Goal: Information Seeking & Learning: Learn about a topic

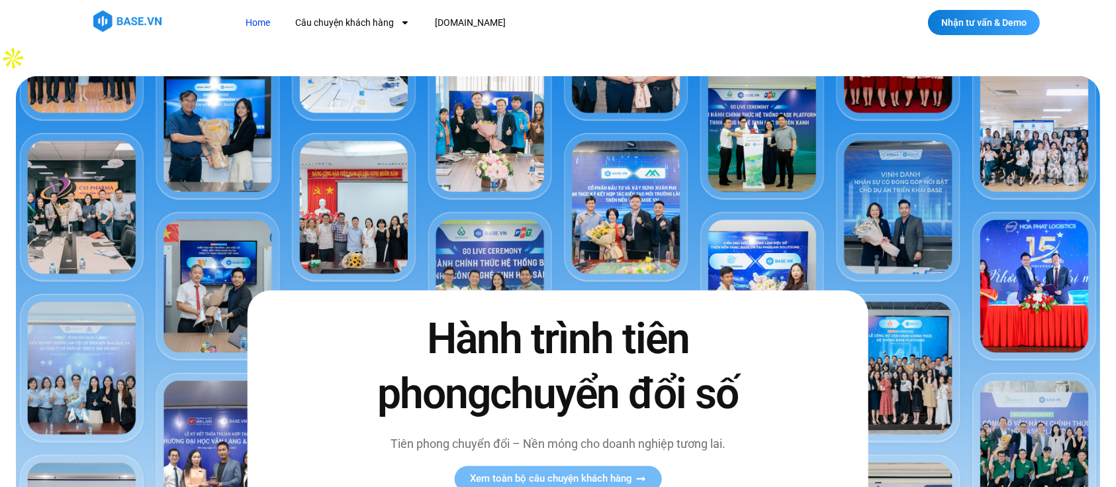
scroll to position [3, 0]
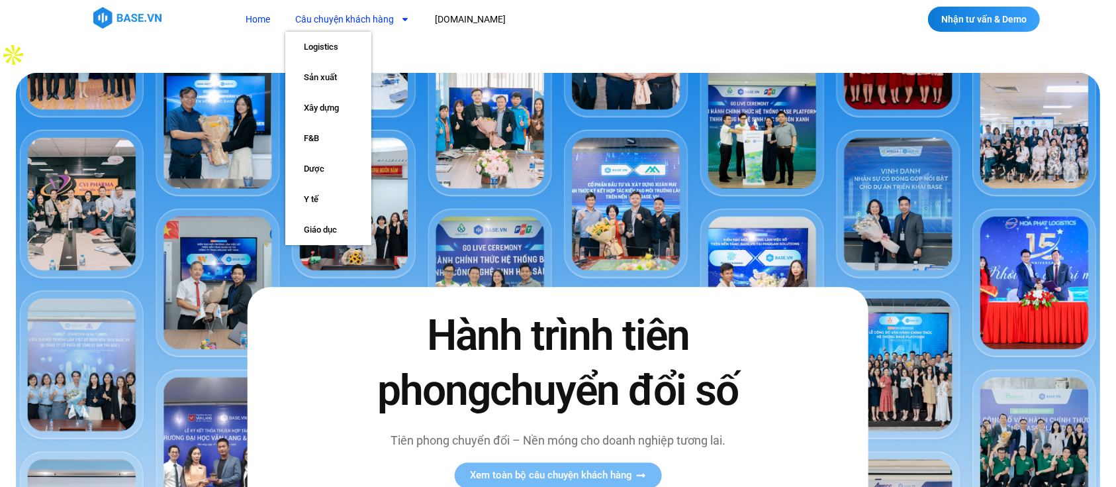
click at [373, 17] on link "Câu chuyện khách hàng" at bounding box center [352, 19] width 134 height 24
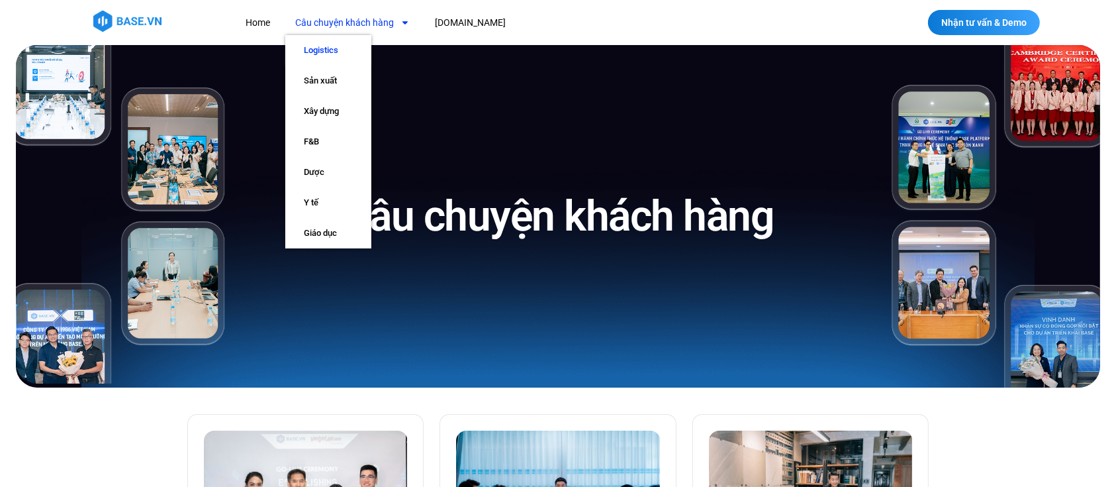
click at [356, 52] on link "Logistics" at bounding box center [328, 50] width 86 height 30
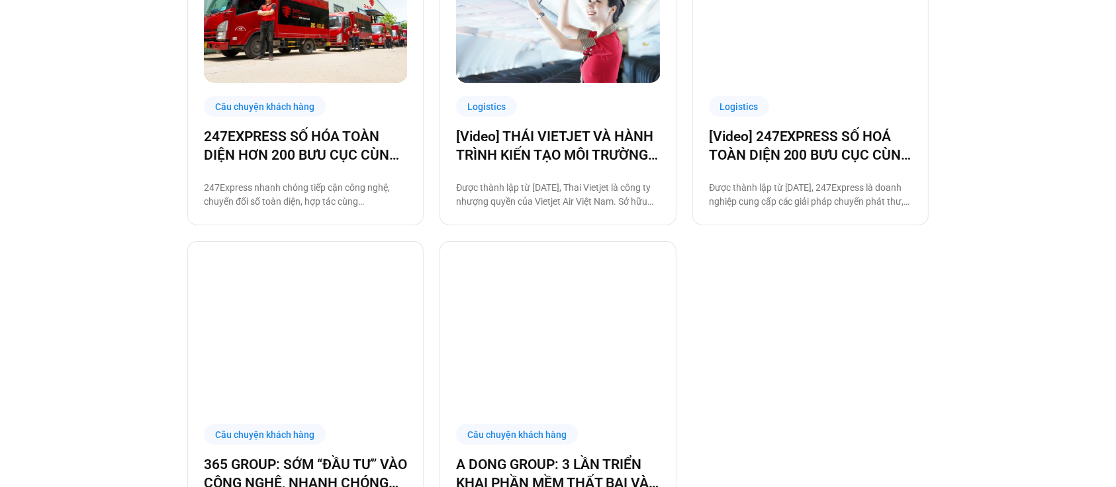
scroll to position [947, 0]
